Goal: Download file/media

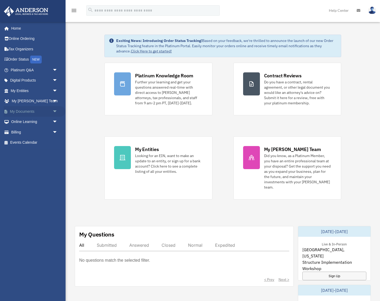
click at [25, 110] on link "My Documents arrow_drop_down" at bounding box center [35, 111] width 62 height 10
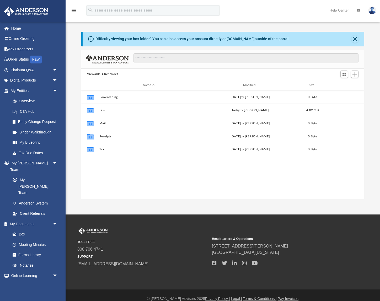
scroll to position [119, 283]
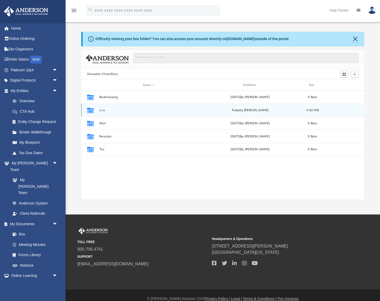
click at [93, 111] on icon "grid" at bounding box center [90, 111] width 7 height 4
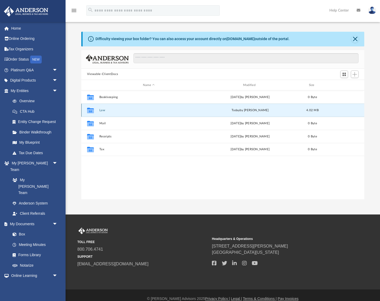
click at [92, 111] on icon "grid" at bounding box center [90, 111] width 7 height 4
click at [99, 110] on div "Collaborated Folder Law [DATE] by [PERSON_NAME] 4.02 MB" at bounding box center [222, 110] width 283 height 13
click at [103, 111] on button "Law" at bounding box center [148, 110] width 99 height 3
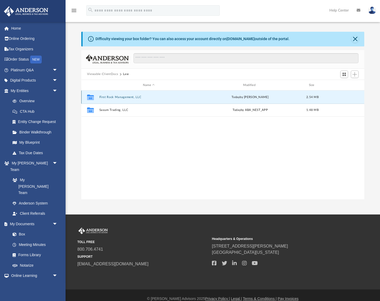
click at [118, 97] on button "First Rock Management, LLC" at bounding box center [148, 96] width 99 height 3
click at [111, 97] on button "Initial Docs" at bounding box center [148, 96] width 99 height 3
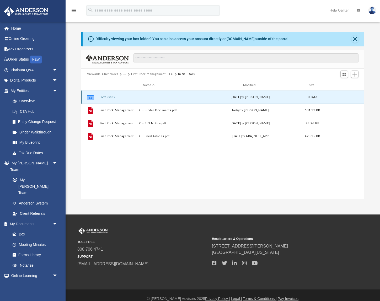
click at [113, 98] on button "Form 8832" at bounding box center [148, 96] width 99 height 3
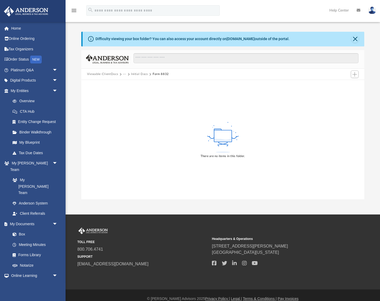
click at [143, 75] on button "Initial Docs" at bounding box center [139, 74] width 17 height 5
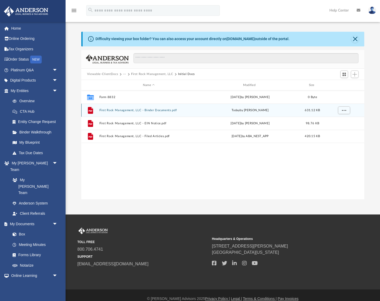
click at [139, 111] on button "First Rock Management, LLC - Binder Documents.pdf" at bounding box center [148, 110] width 99 height 3
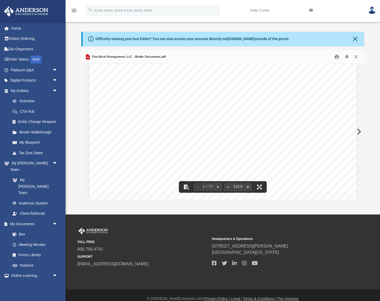
scroll to position [58, 0]
click at [347, 58] on button "Download" at bounding box center [346, 57] width 9 height 8
click at [355, 41] on button "Close" at bounding box center [354, 38] width 7 height 7
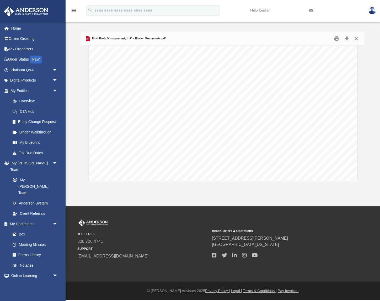
click at [356, 41] on button "Close" at bounding box center [355, 38] width 9 height 8
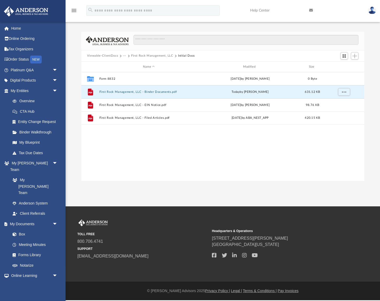
click at [154, 57] on button "First Rock Management, LLC" at bounding box center [152, 55] width 42 height 5
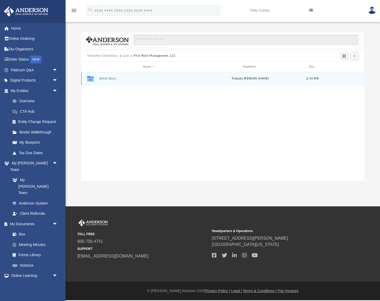
click at [110, 79] on button "Initial Docs" at bounding box center [148, 78] width 99 height 3
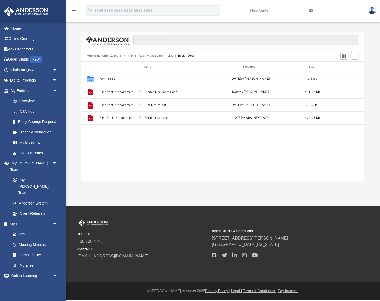
click at [126, 56] on span "···" at bounding box center [127, 55] width 8 height 5
click at [124, 56] on button "···" at bounding box center [124, 55] width 3 height 5
click at [110, 56] on button "Viewable-ClientDocs" at bounding box center [102, 55] width 31 height 5
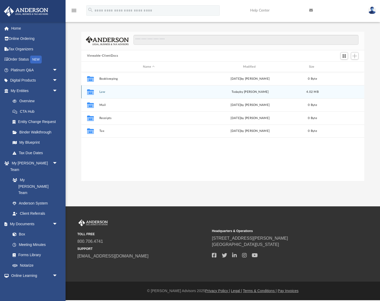
click at [113, 93] on button "Law" at bounding box center [148, 91] width 99 height 3
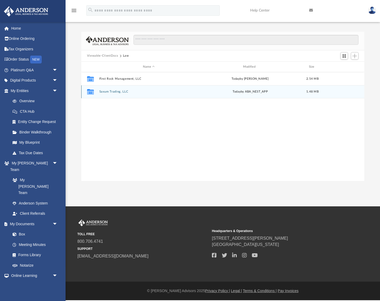
click at [94, 92] on icon "Collaborated Folder" at bounding box center [90, 92] width 8 height 8
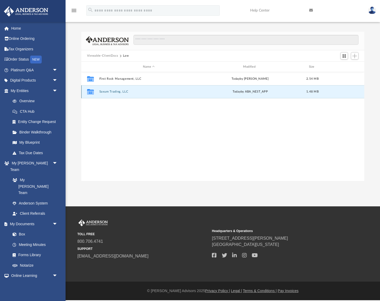
click at [110, 93] on button "Saxum Trading, LLC" at bounding box center [148, 91] width 99 height 3
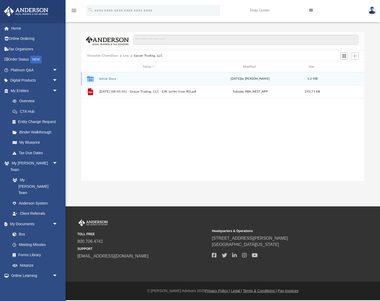
click at [108, 79] on button "Initial Docs" at bounding box center [148, 78] width 99 height 3
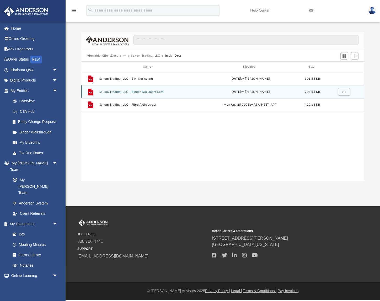
click at [135, 91] on button "Saxum Trading, LLC - Binder Documents.pdf" at bounding box center [148, 91] width 99 height 3
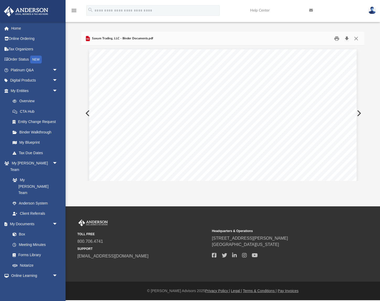
click at [348, 38] on button "Download" at bounding box center [346, 38] width 9 height 8
